Goal: Task Accomplishment & Management: Manage account settings

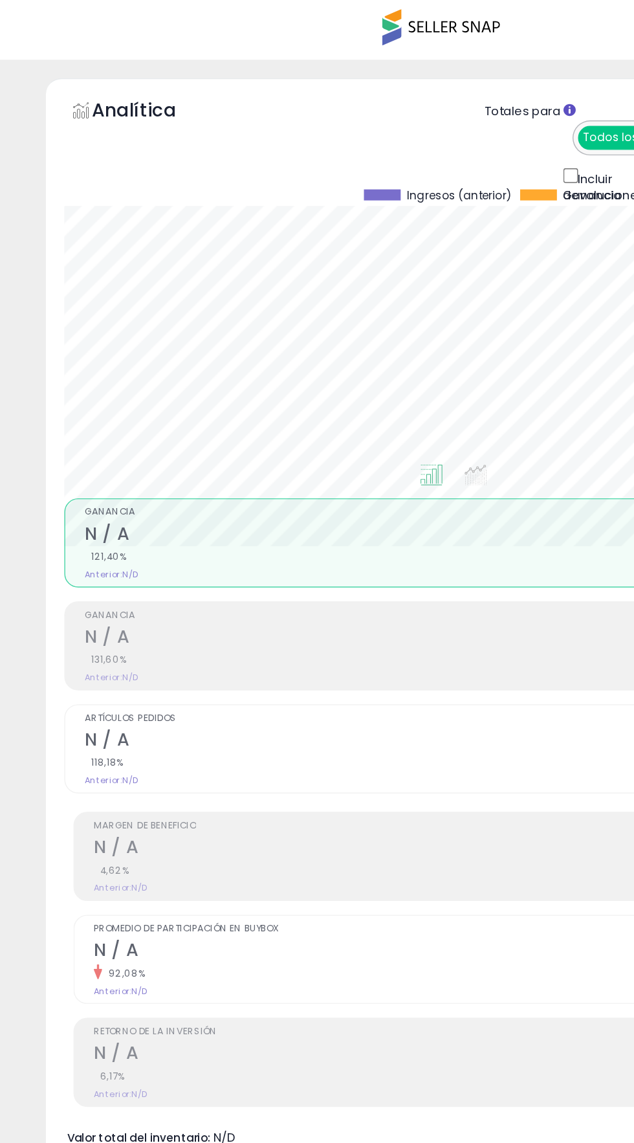
scroll to position [0, 436]
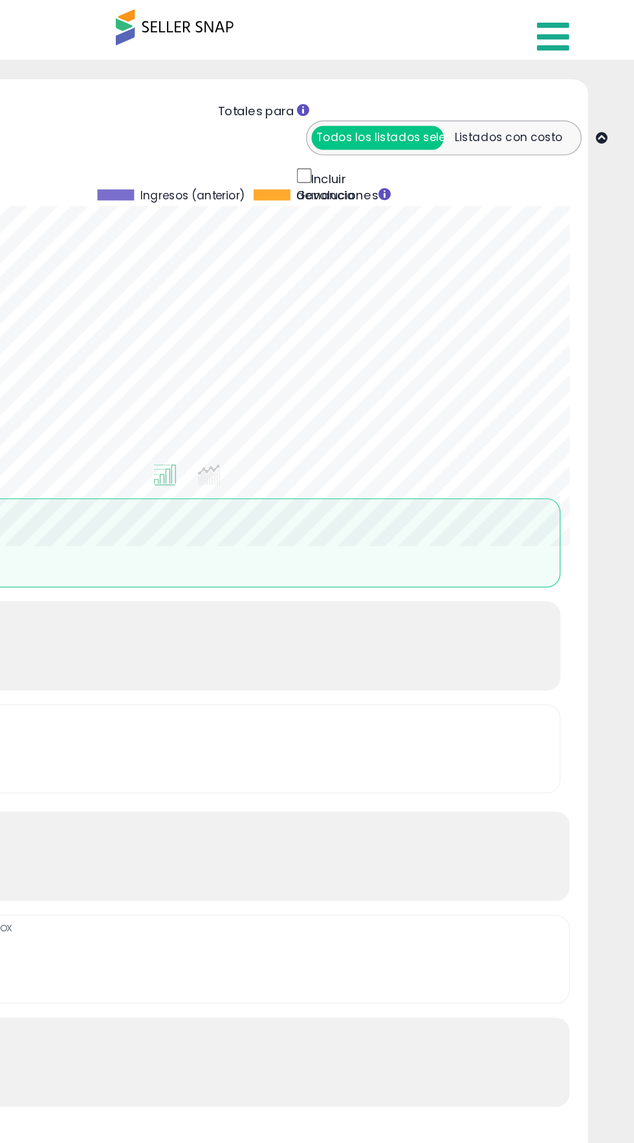
click at [571, 24] on icon at bounding box center [577, 26] width 23 height 26
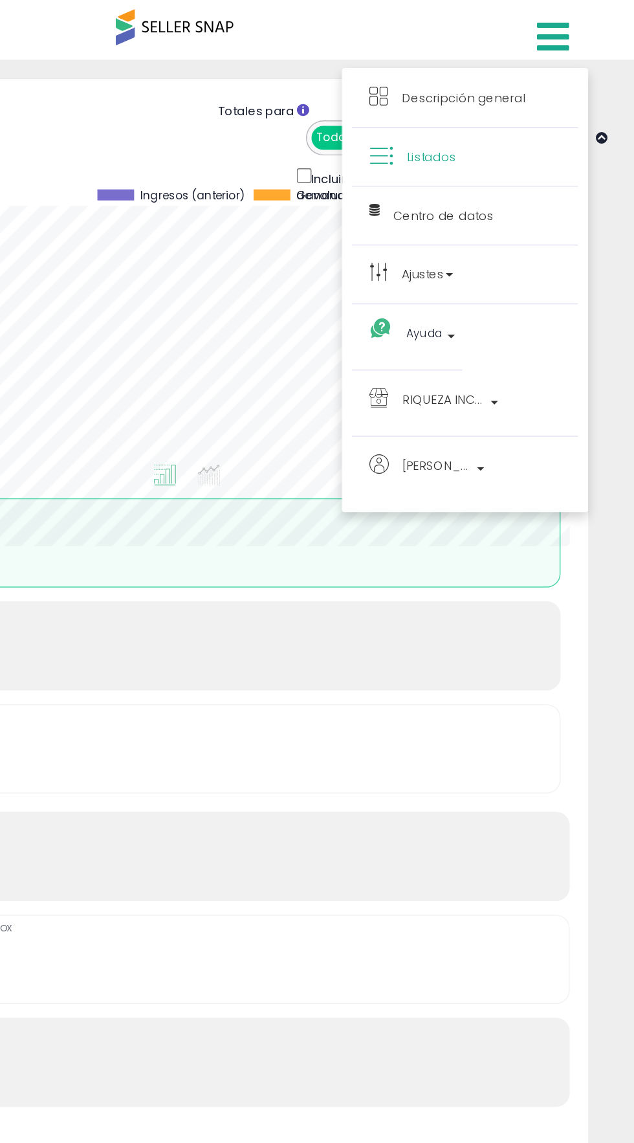
click at [511, 109] on link "Listados" at bounding box center [515, 110] width 135 height 16
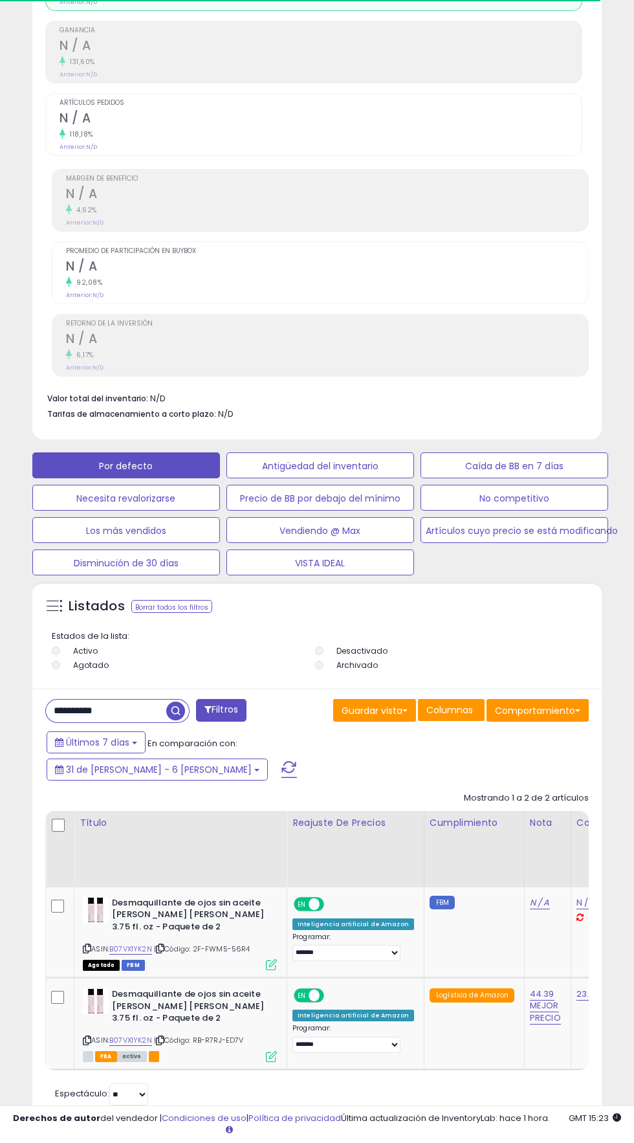
scroll to position [402, 0]
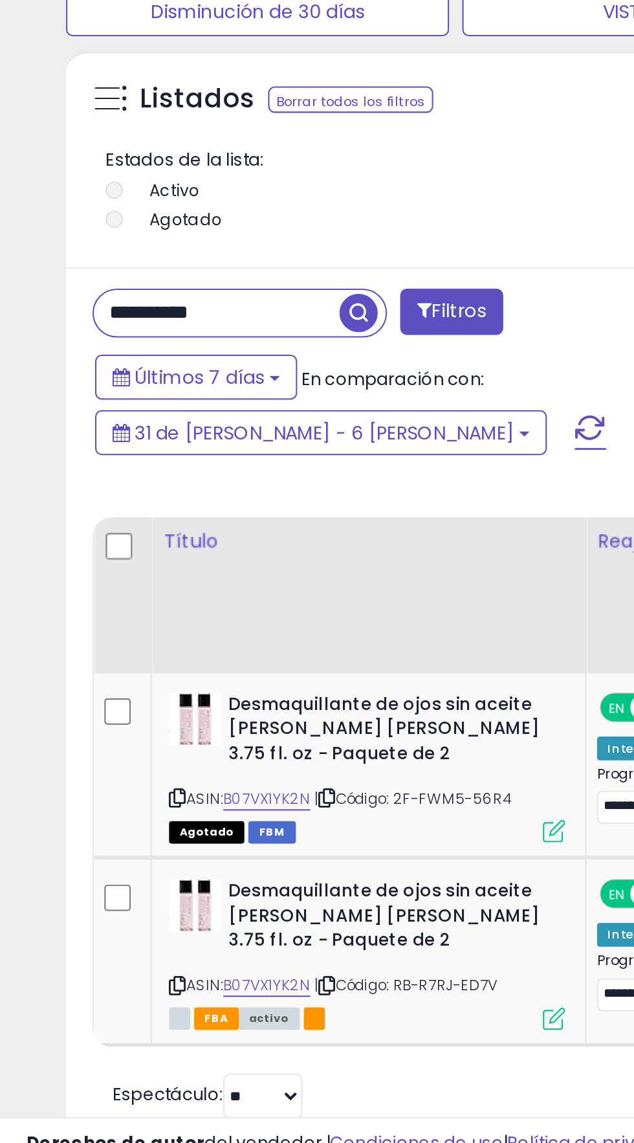
type input "**********"
click at [179, 708] on span "button" at bounding box center [175, 711] width 19 height 19
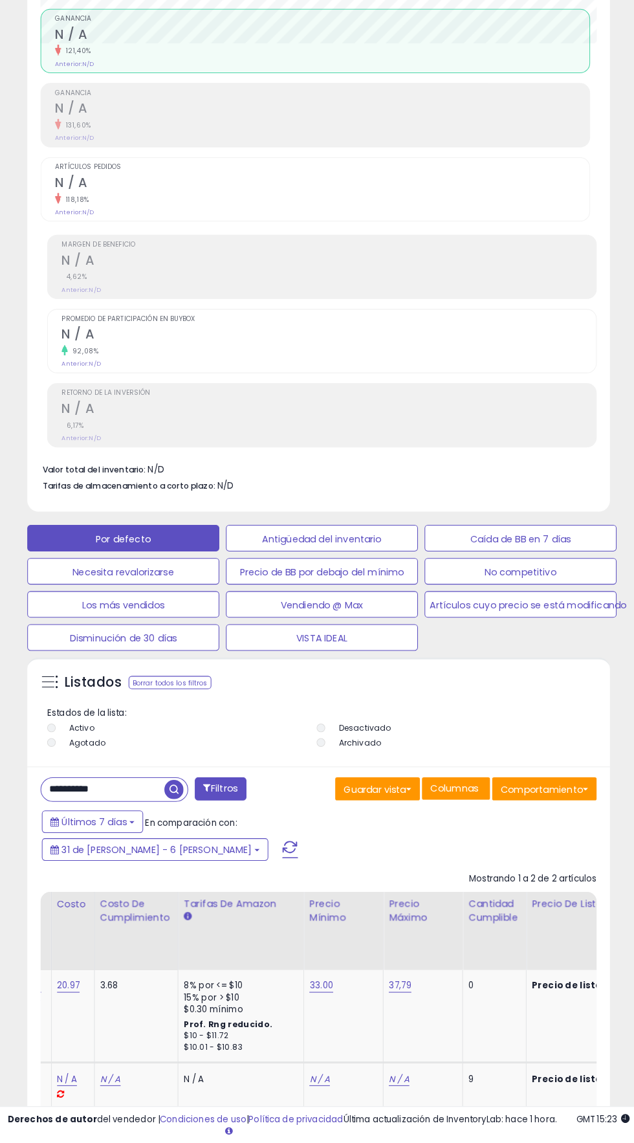
scroll to position [0, 548]
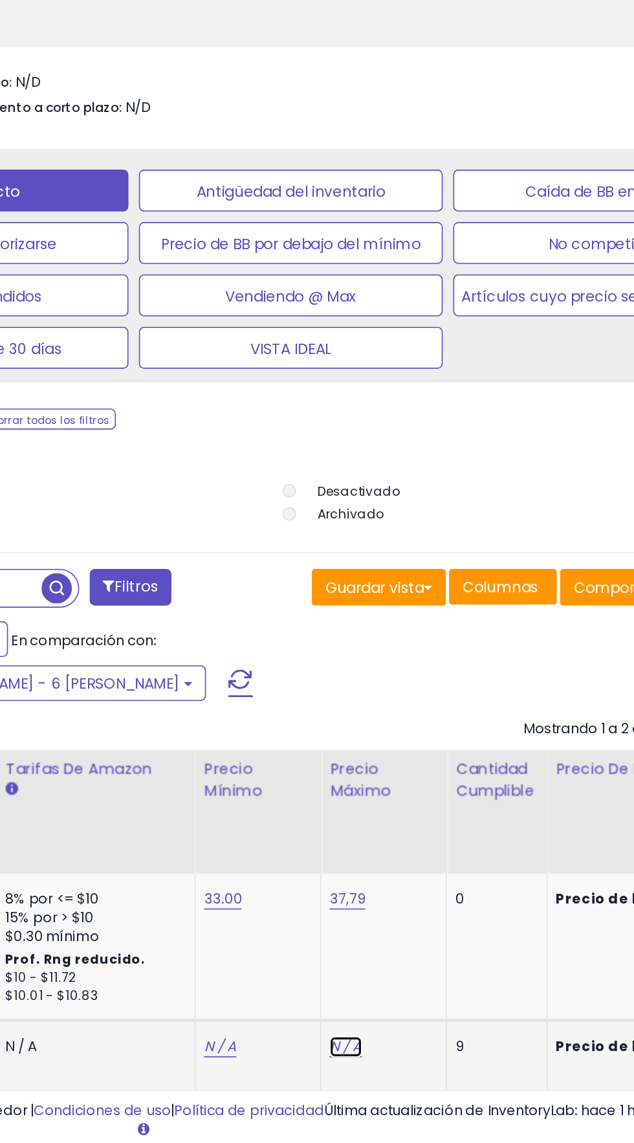
click at [344, 1073] on font "N / A" at bounding box center [354, 1079] width 20 height 12
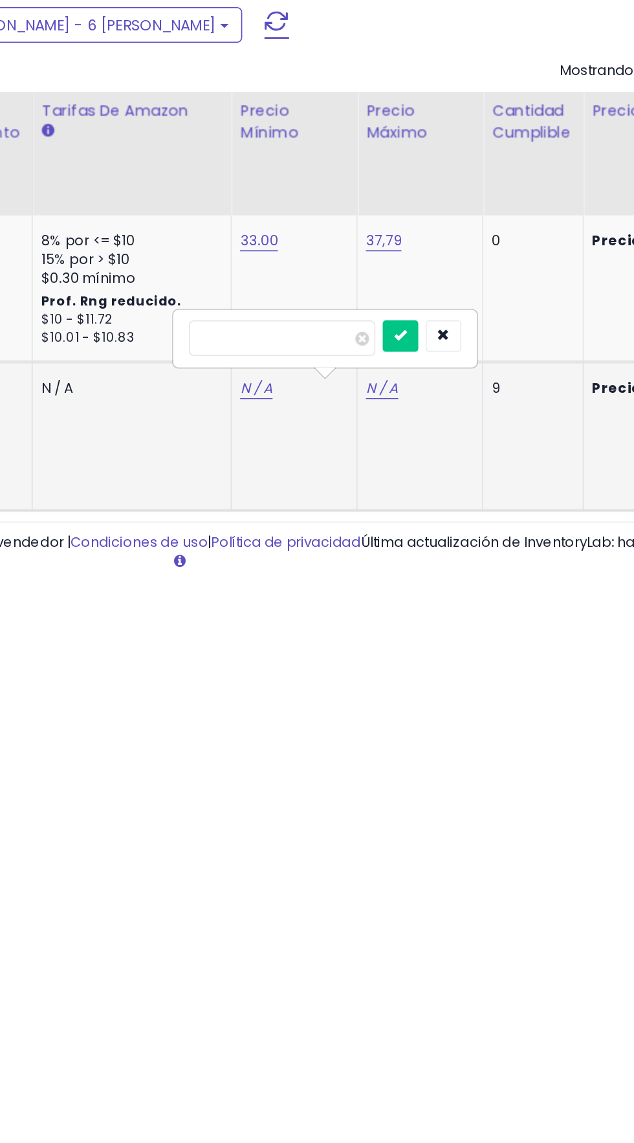
scroll to position [374, 0]
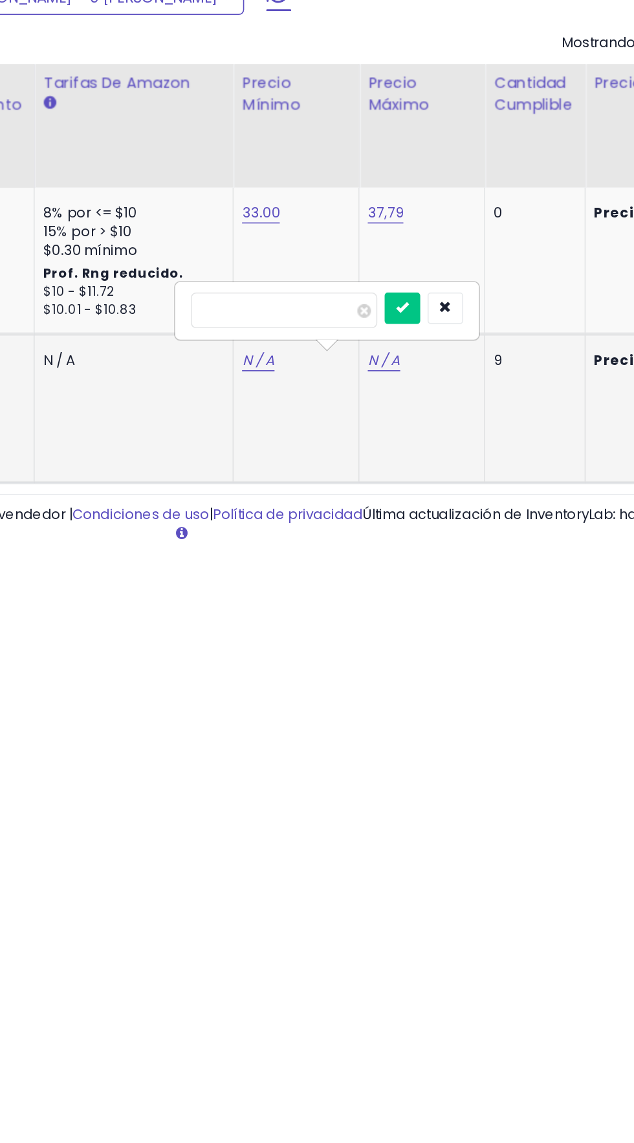
type input "*****"
click at [370, 987] on icon "submit" at bounding box center [366, 991] width 8 height 8
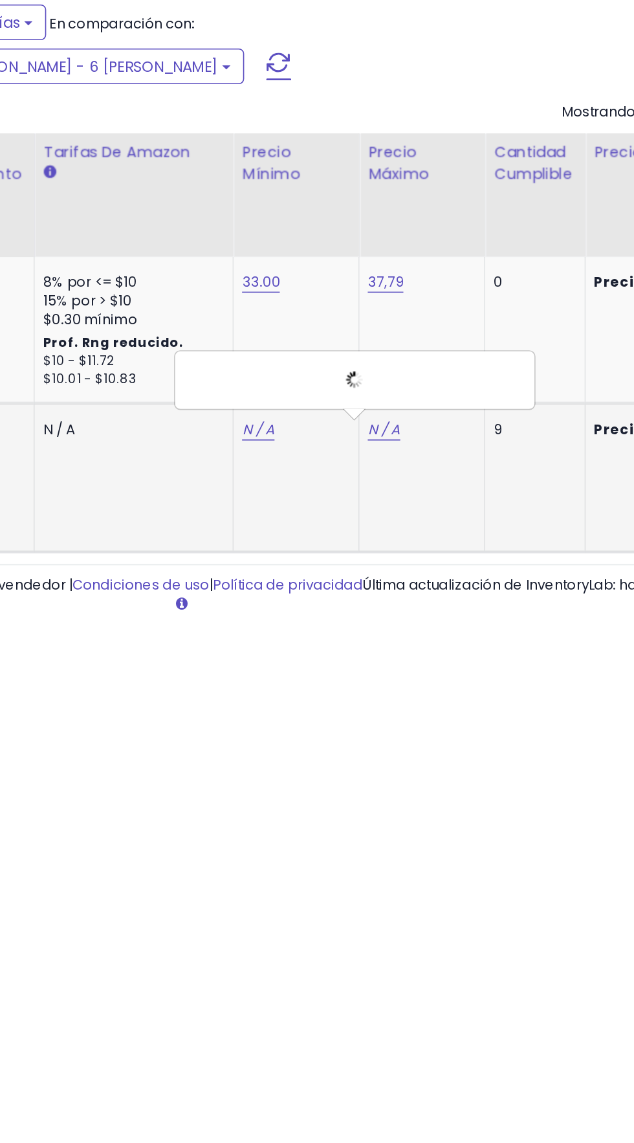
scroll to position [374, 0]
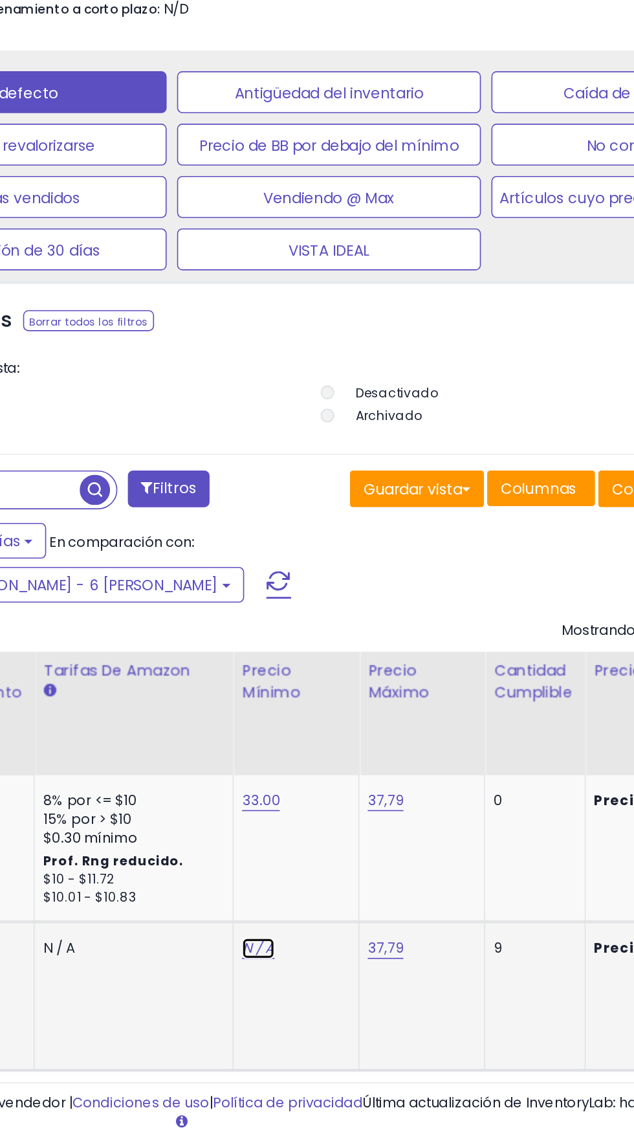
click at [267, 1016] on font "N / A" at bounding box center [277, 1022] width 20 height 12
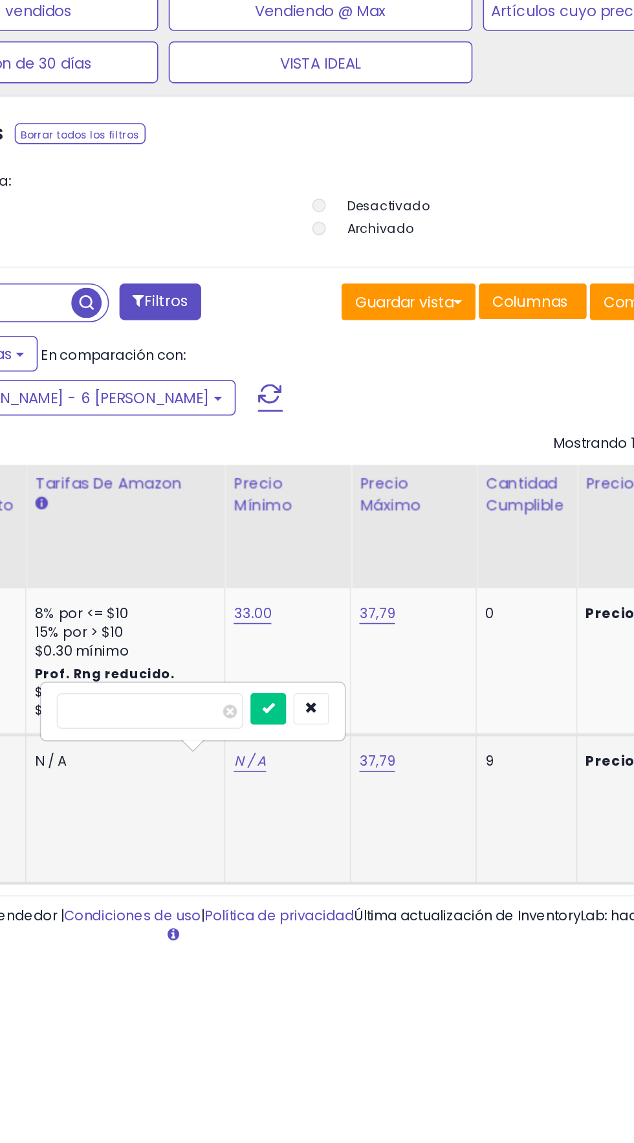
scroll to position [397, 0]
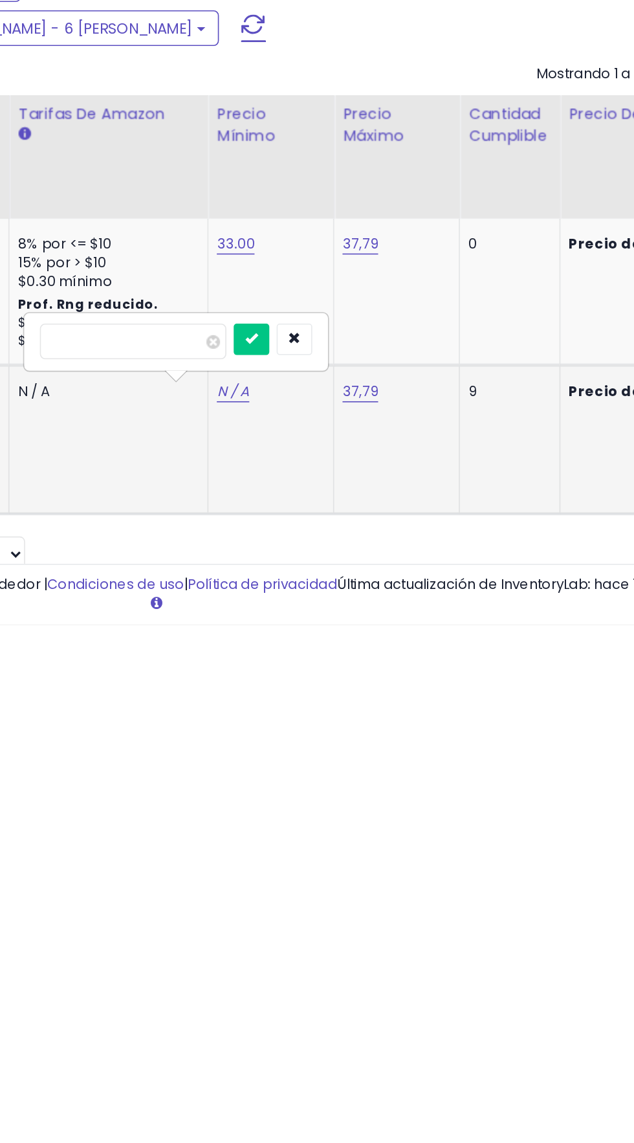
type input "**"
click at [292, 963] on icon "submit" at bounding box center [288, 967] width 8 height 8
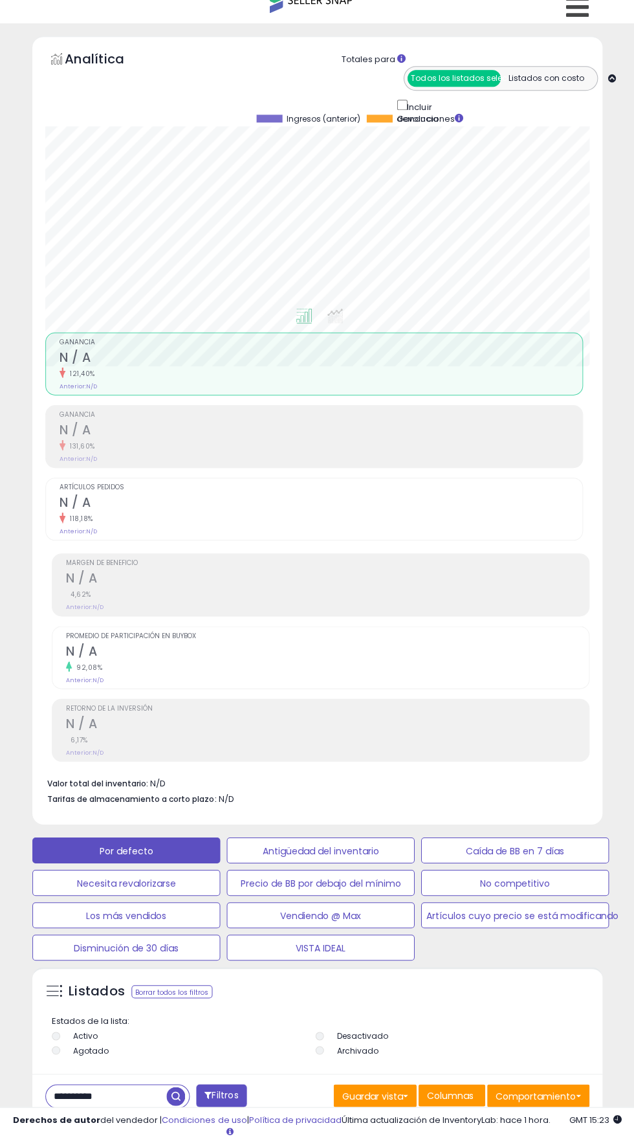
scroll to position [0, 0]
